Goal: Task Accomplishment & Management: Use online tool/utility

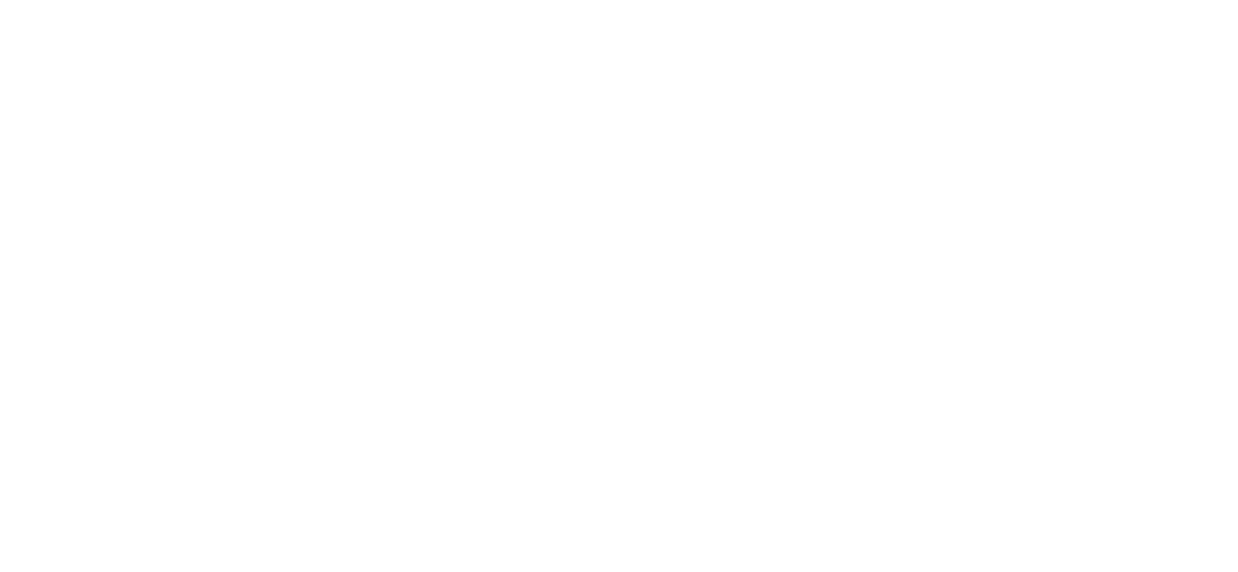
click at [253, 0] on html at bounding box center [619, 0] width 1238 height 0
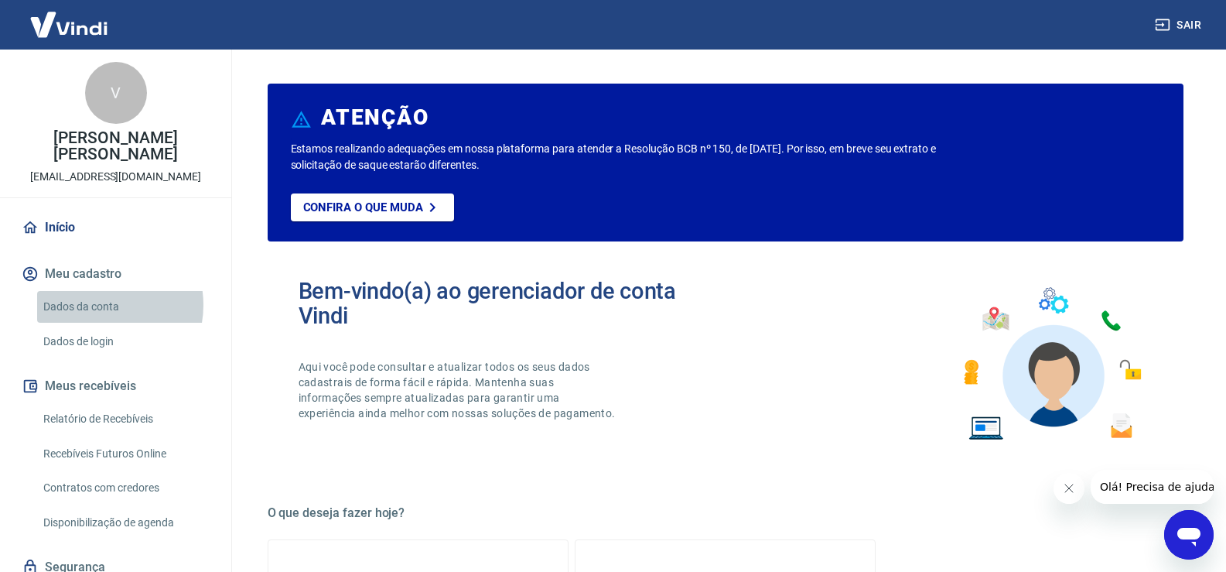
click at [98, 305] on link "Dados da conta" at bounding box center [125, 307] width 176 height 32
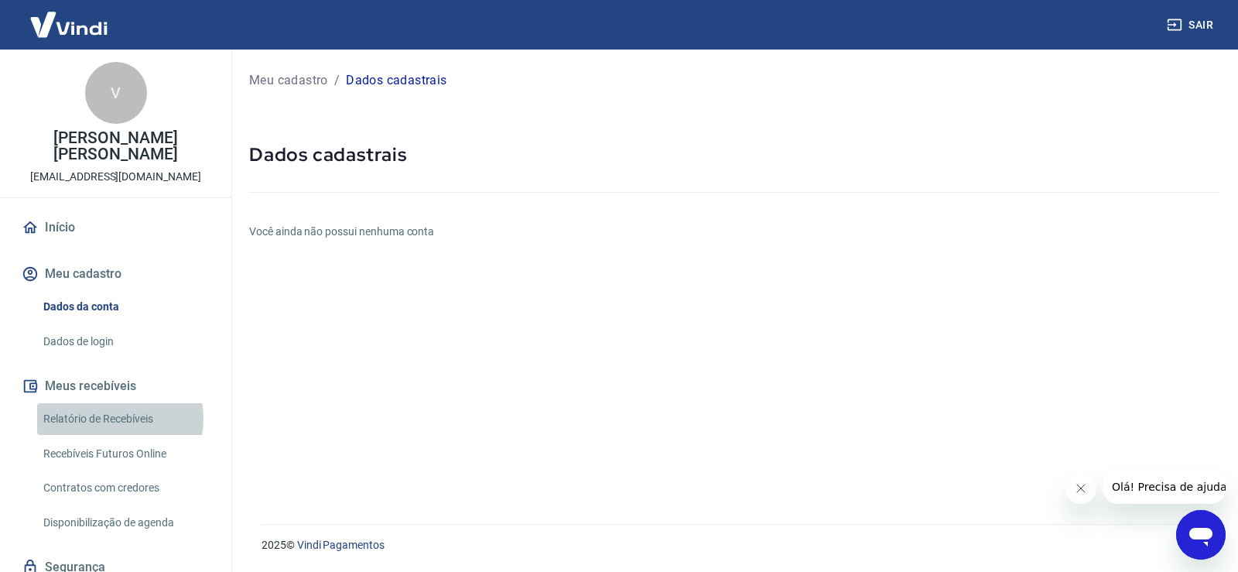
drag, startPoint x: 119, startPoint y: 419, endPoint x: 381, endPoint y: 415, distance: 262.3
click at [120, 418] on link "Relatório de Recebíveis" at bounding box center [125, 419] width 176 height 32
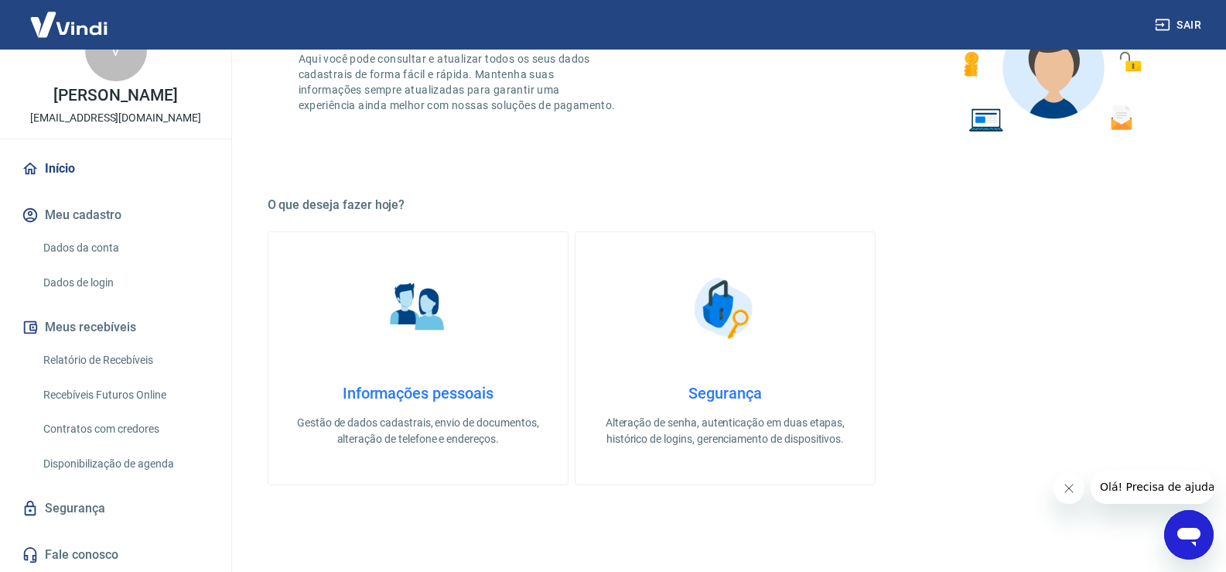
scroll to position [309, 0]
click at [155, 397] on link "Recebíveis Futuros Online" at bounding box center [125, 395] width 176 height 32
